Goal: Information Seeking & Learning: Learn about a topic

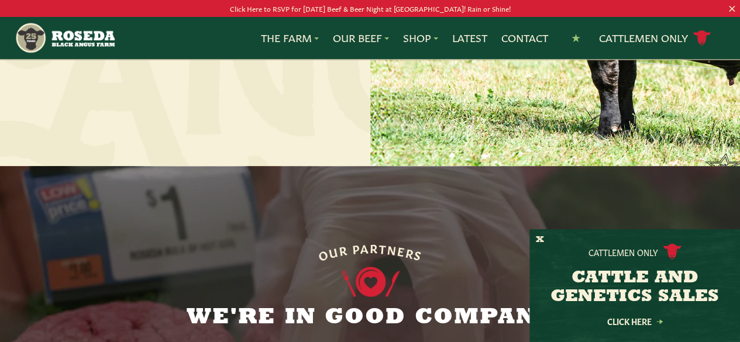
scroll to position [693, 0]
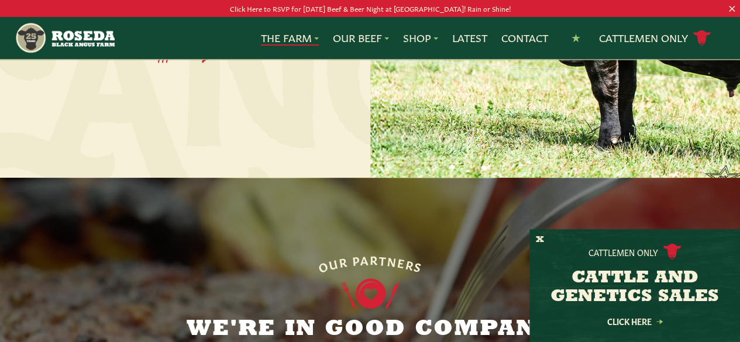
click at [309, 42] on link "The Farm" at bounding box center [290, 37] width 58 height 15
